Goal: Task Accomplishment & Management: Manage account settings

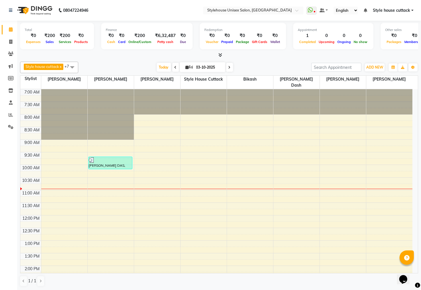
click at [222, 54] on div at bounding box center [219, 55] width 398 height 6
click at [9, 41] on icon at bounding box center [10, 42] width 3 height 4
select select "service"
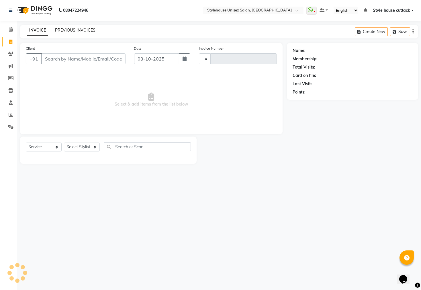
click at [75, 30] on link "PREVIOUS INVOICES" at bounding box center [75, 29] width 40 height 5
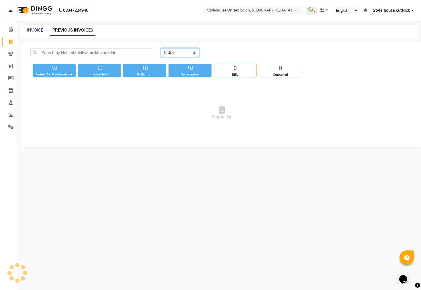
click at [176, 50] on select "[DATE] [DATE] Custom Range" at bounding box center [180, 52] width 38 height 9
select select "range"
click at [161, 48] on select "[DATE] [DATE] Custom Range" at bounding box center [180, 52] width 38 height 9
click at [229, 51] on input "03-10-2025" at bounding box center [226, 53] width 40 height 8
select select "10"
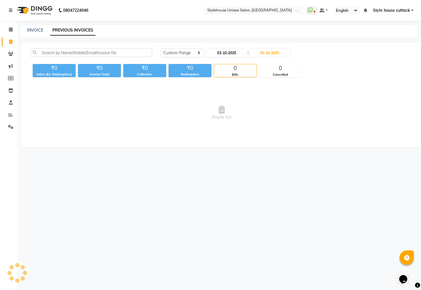
select select "2025"
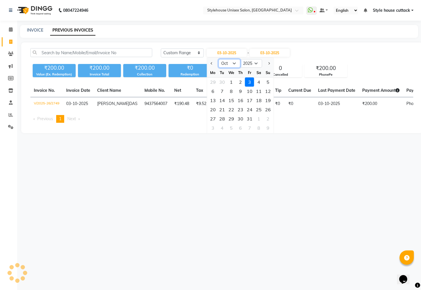
click at [229, 62] on select "Jan Feb Mar Apr May Jun [DATE] Aug Sep Oct Nov Dec" at bounding box center [229, 63] width 22 height 9
select select "9"
click at [218, 59] on select "Jan Feb Mar Apr May Jun [DATE] Aug Sep Oct Nov Dec" at bounding box center [229, 63] width 22 height 9
click at [212, 80] on div "1" at bounding box center [212, 81] width 9 height 9
type input "01-09-2025"
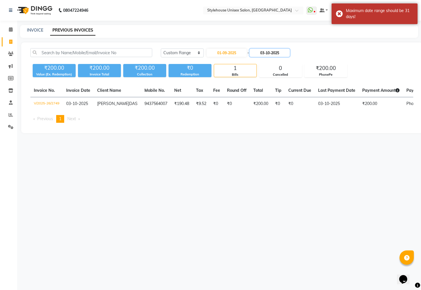
click at [274, 50] on input "03-10-2025" at bounding box center [269, 53] width 40 height 8
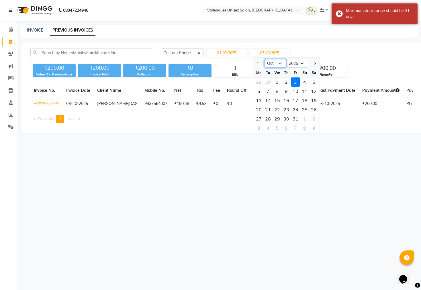
click at [276, 63] on select "Sep Oct Nov Dec" at bounding box center [275, 63] width 22 height 9
select select "9"
click at [264, 59] on select "Sep Oct Nov Dec" at bounding box center [275, 63] width 22 height 9
click at [267, 118] on div "30" at bounding box center [267, 118] width 9 height 9
type input "30-09-2025"
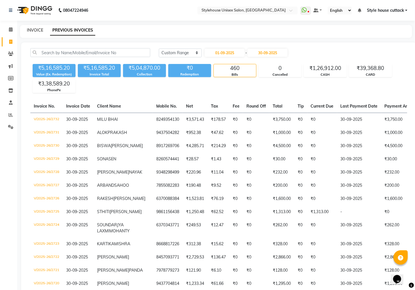
click at [35, 30] on link "INVOICE" at bounding box center [35, 29] width 16 height 5
select select "service"
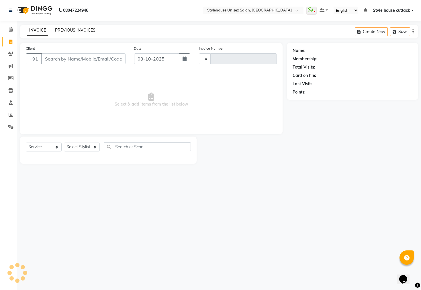
type input "2750"
select select "4222"
click at [79, 29] on link "PREVIOUS INVOICES" at bounding box center [75, 29] width 40 height 5
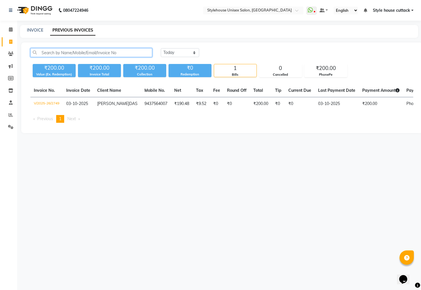
click at [56, 52] on input "text" at bounding box center [91, 52] width 122 height 9
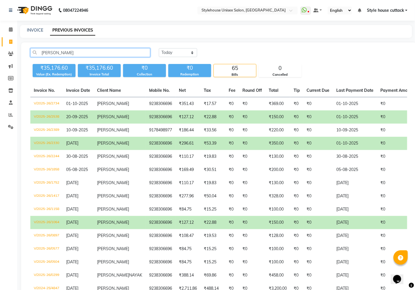
type input "[PERSON_NAME]"
click at [111, 142] on span "[PERSON_NAME]" at bounding box center [113, 142] width 32 height 5
click at [115, 114] on td "[PERSON_NAME]" at bounding box center [120, 116] width 52 height 13
click at [12, 27] on icon at bounding box center [11, 29] width 4 height 4
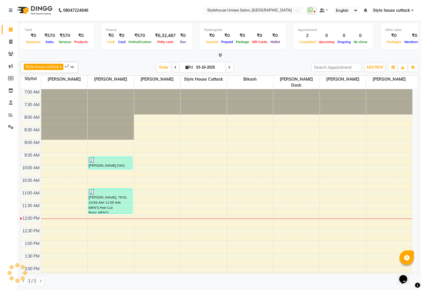
click at [398, 8] on span "Style house cuttack" at bounding box center [391, 10] width 37 height 6
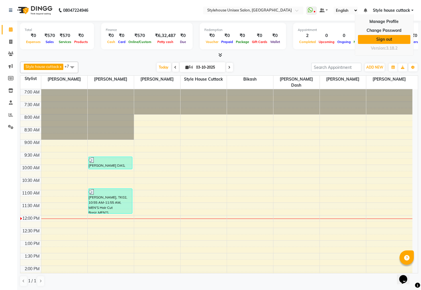
click at [385, 38] on link "Sign out" at bounding box center [384, 39] width 52 height 9
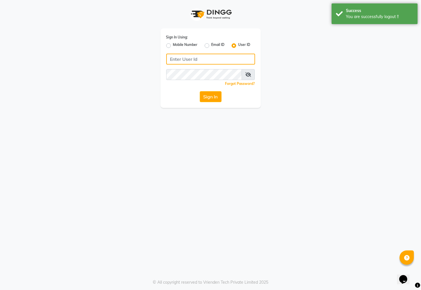
type input "7609999905"
click at [173, 45] on label "Mobile Number" at bounding box center [185, 45] width 25 height 7
click at [173, 45] on input "Mobile Number" at bounding box center [175, 44] width 4 height 4
radio input "true"
radio input "false"
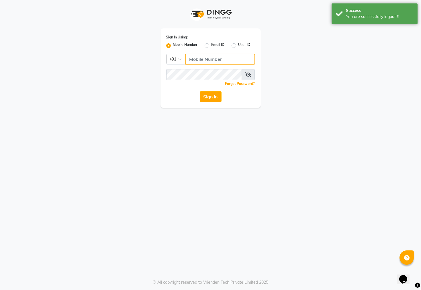
click at [205, 56] on input "Username" at bounding box center [220, 59] width 70 height 11
click at [238, 47] on label "User ID" at bounding box center [244, 45] width 12 height 7
click at [238, 46] on input "User ID" at bounding box center [240, 44] width 4 height 4
radio input "true"
radio input "false"
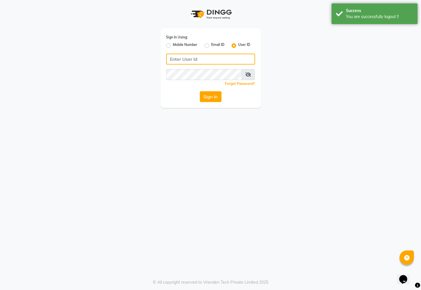
click at [196, 59] on input "Username" at bounding box center [210, 59] width 89 height 11
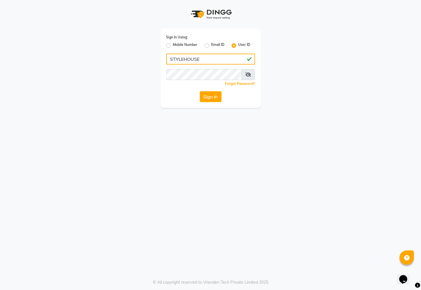
type input "STYLEHOUSE"
click at [344, 89] on div "Sign In Using: Mobile Number Email ID User ID STYLEHOUSE Remember me Forgot Pas…" at bounding box center [210, 54] width 326 height 108
click at [211, 97] on button "Sign In" at bounding box center [211, 96] width 22 height 11
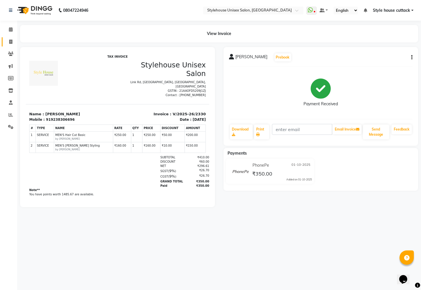
drag, startPoint x: 5, startPoint y: 38, endPoint x: 8, endPoint y: 40, distance: 3.2
click at [6, 38] on link "Invoice" at bounding box center [9, 41] width 14 height 9
select select "service"
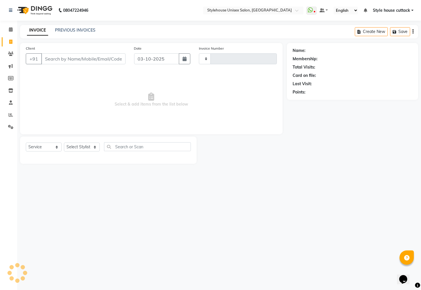
type input "2750"
select select "4222"
click at [80, 144] on select "Select Stylist" at bounding box center [82, 146] width 36 height 9
click at [72, 32] on link "PREVIOUS INVOICES" at bounding box center [75, 29] width 40 height 5
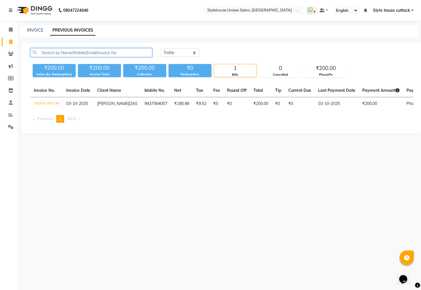
paste input "9090975026"
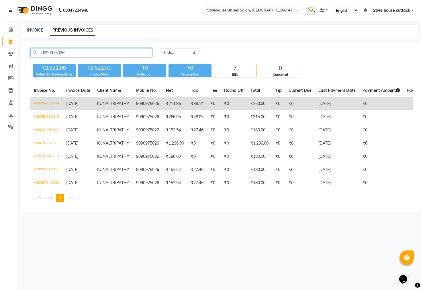
type input "9090975026"
click at [141, 111] on td "9090975026" at bounding box center [148, 103] width 30 height 13
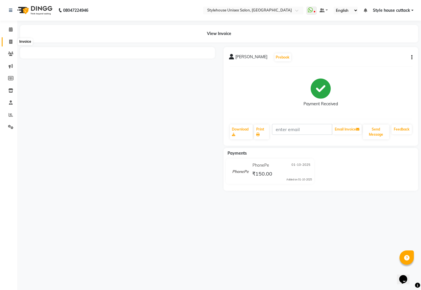
click at [8, 41] on span at bounding box center [11, 42] width 10 height 7
select select "service"
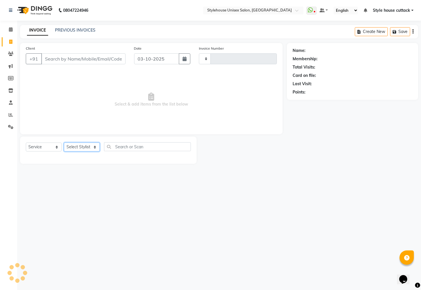
type input "2750"
click at [81, 148] on select "Select Stylist" at bounding box center [82, 146] width 36 height 9
select select "4222"
click at [79, 143] on select "Select Stylist" at bounding box center [82, 146] width 36 height 9
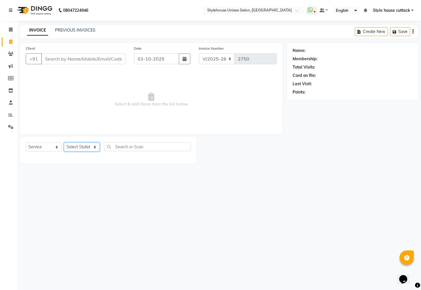
select select "64830"
click at [64, 143] on select "Select Stylist Bharati Nanda Bikash Chintu ISHWORI Kanha Barik LIPI Manjit Bari…" at bounding box center [82, 146] width 36 height 9
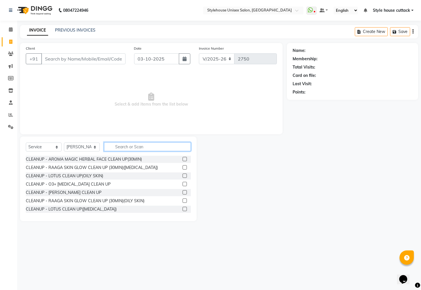
click at [117, 148] on input "text" at bounding box center [147, 146] width 87 height 9
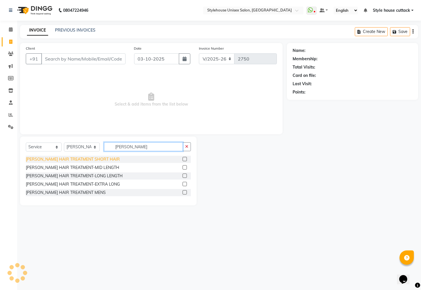
type input "SHEA"
click at [70, 160] on div "SHEA HAIR TREATMENT SHORT HAIR" at bounding box center [73, 159] width 94 height 6
checkbox input "false"
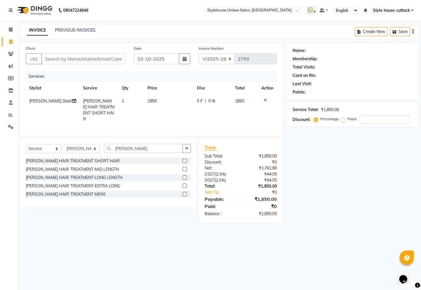
click at [162, 102] on td "1850" at bounding box center [168, 109] width 49 height 31
select select "64830"
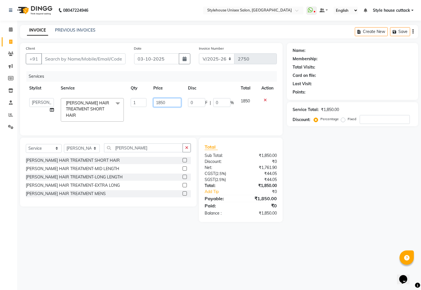
click at [168, 99] on input "1850" at bounding box center [167, 102] width 28 height 9
type input "1"
type input "2020"
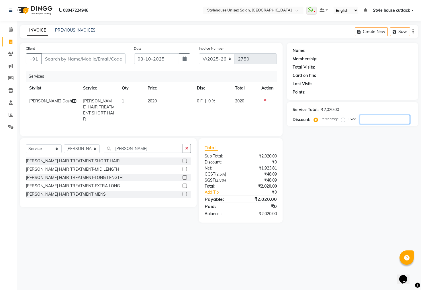
click at [376, 121] on input "number" at bounding box center [384, 119] width 50 height 9
type input "20"
click at [265, 100] on icon at bounding box center [264, 100] width 3 height 4
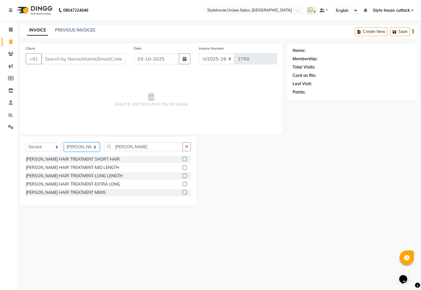
click at [86, 148] on select "Select Stylist Bharati Nanda Bikash Chintu ISHWORI Kanha Barik LIPI Manjit Bari…" at bounding box center [82, 146] width 36 height 9
select select "21976"
click at [64, 143] on select "Select Stylist Bharati Nanda Bikash Chintu ISHWORI Kanha Barik LIPI Manjit Bari…" at bounding box center [82, 146] width 36 height 9
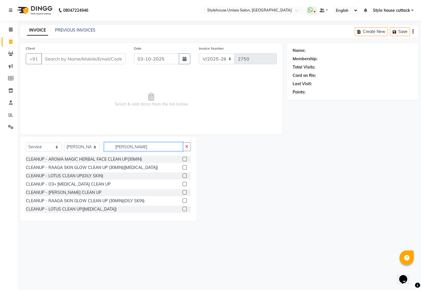
click at [135, 147] on input "SHEA" at bounding box center [143, 146] width 79 height 9
type input "S"
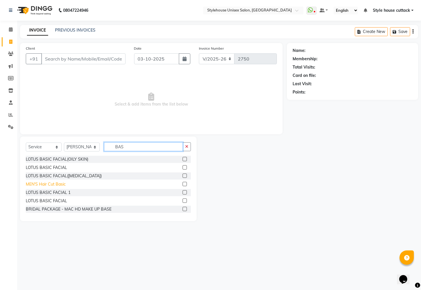
type input "BAS"
drag, startPoint x: 42, startPoint y: 185, endPoint x: 114, endPoint y: 157, distance: 77.9
click at [46, 185] on div "MEN'S Hair Cut Basic" at bounding box center [46, 184] width 40 height 6
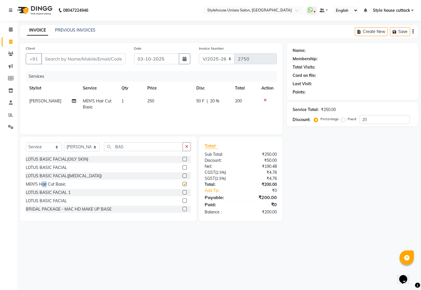
checkbox input "false"
click at [136, 145] on input "BAS" at bounding box center [143, 146] width 79 height 9
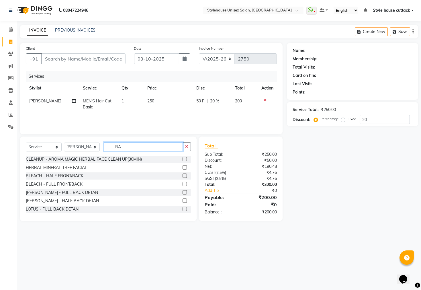
type input "B"
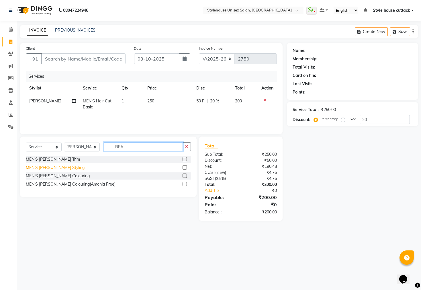
type input "BEA"
click at [51, 165] on div "MEN'S Beard Styling" at bounding box center [55, 167] width 59 height 6
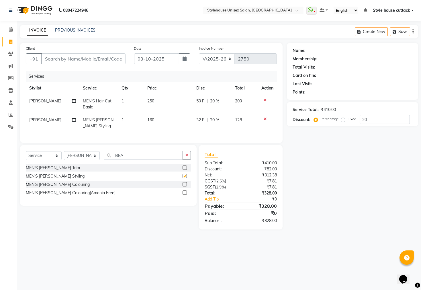
checkbox input "false"
click at [50, 60] on input "Client" at bounding box center [83, 58] width 84 height 11
type input "9"
type input "0"
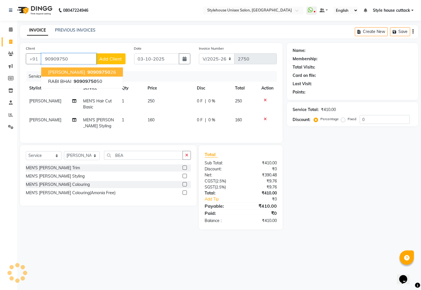
click at [115, 74] on ngb-highlight "90909750 26" at bounding box center [101, 72] width 30 height 6
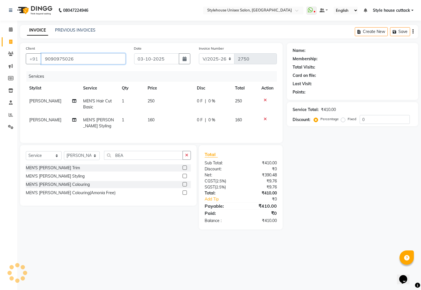
type input "9090975026"
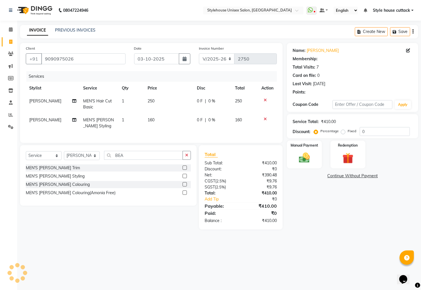
select select "1: Object"
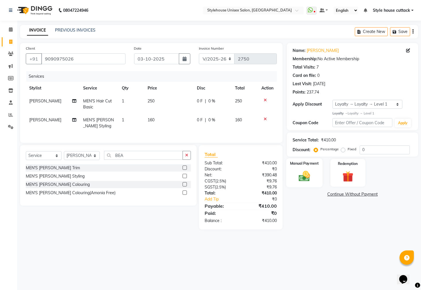
click at [298, 180] on img at bounding box center [304, 175] width 18 height 13
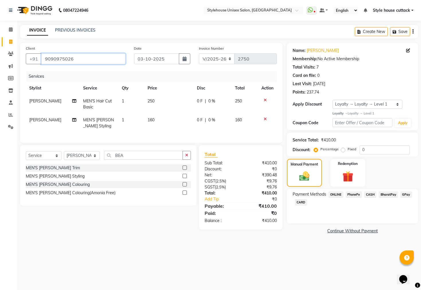
drag, startPoint x: 44, startPoint y: 59, endPoint x: 82, endPoint y: 61, distance: 38.4
click at [82, 61] on input "9090975026" at bounding box center [83, 58] width 84 height 11
click at [384, 150] on input "0" at bounding box center [384, 149] width 50 height 9
type input "10"
click at [198, 118] on span "16 F" at bounding box center [200, 120] width 8 height 6
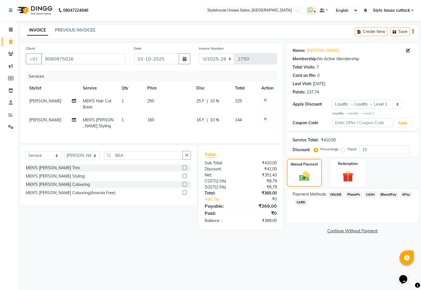
select select "21976"
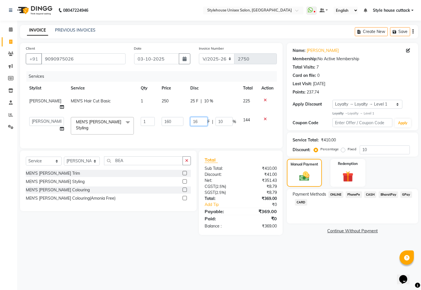
click at [198, 118] on input "16" at bounding box center [198, 121] width 17 height 9
type input "15"
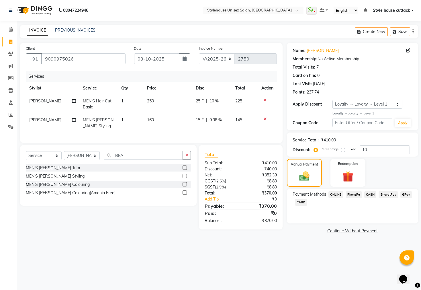
click at [289, 243] on main "INVOICE PREVIOUS INVOICES Create New Save Client +91 9090975026 Date 03-10-2025…" at bounding box center [218, 134] width 403 height 218
click at [355, 198] on span "PhonePe" at bounding box center [353, 194] width 16 height 7
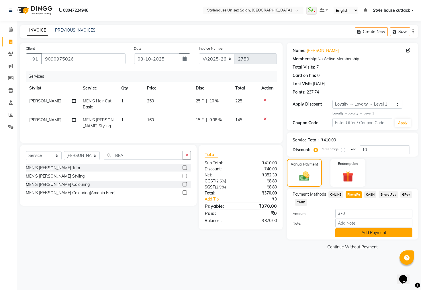
click at [363, 237] on button "Add Payment" at bounding box center [373, 232] width 77 height 9
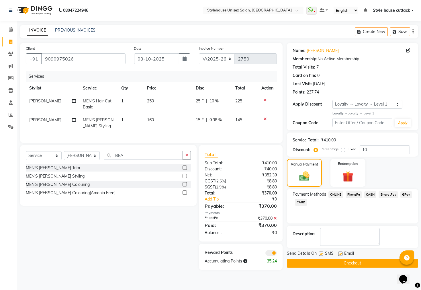
click at [341, 267] on button "Checkout" at bounding box center [352, 262] width 131 height 9
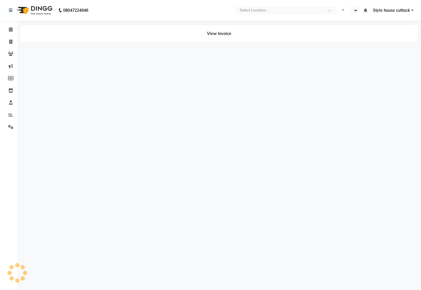
select select "en"
